Goal: Task Accomplishment & Management: Complete application form

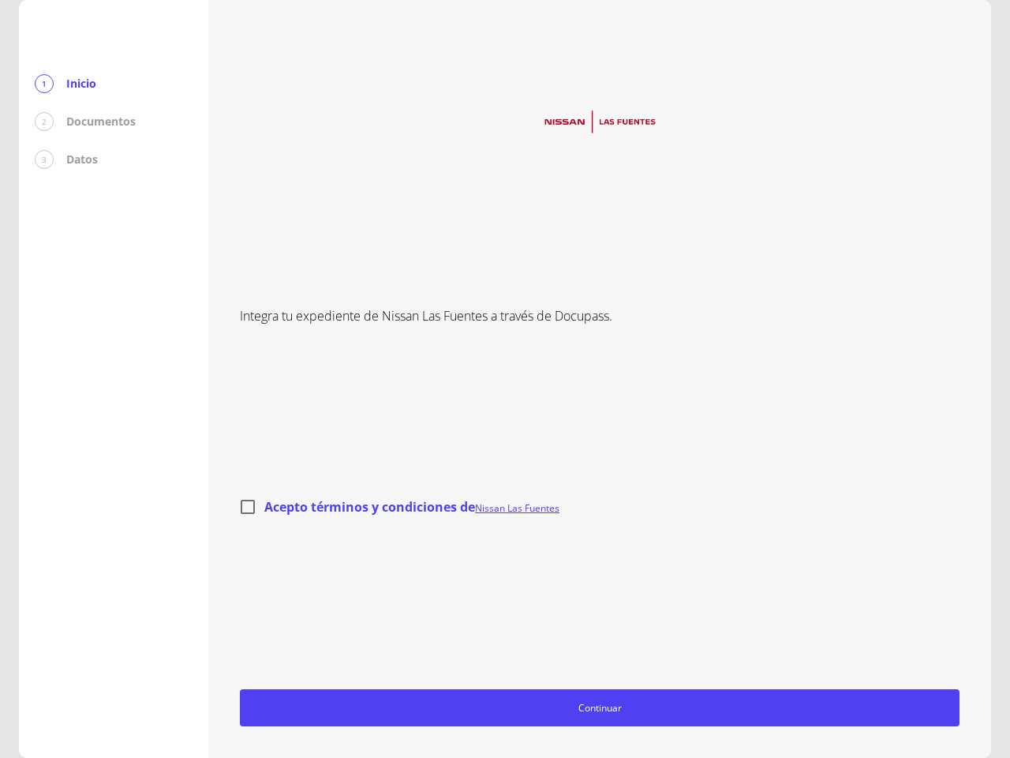
click at [505, 379] on div "Integra tu expediente de Nissan Las Fuentes a través de Docupass. Acepto términ…" at bounding box center [600, 379] width 720 height 695
click at [600, 707] on span "Continuar" at bounding box center [600, 707] width 706 height 17
